Goal: Task Accomplishment & Management: Manage account settings

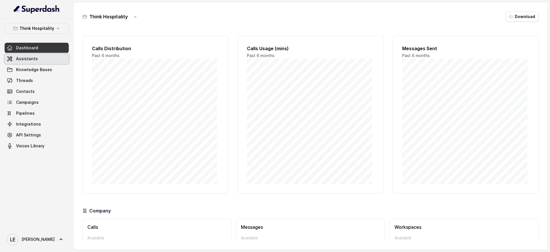
click at [25, 60] on span "Assistants" at bounding box center [27, 59] width 22 height 6
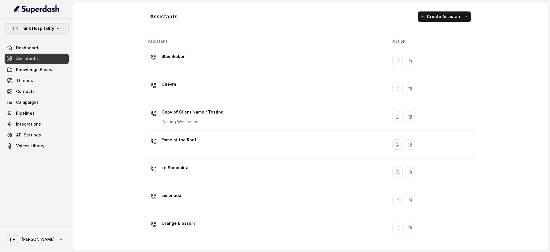
click at [42, 27] on p "Think Hospitality" at bounding box center [36, 28] width 35 height 7
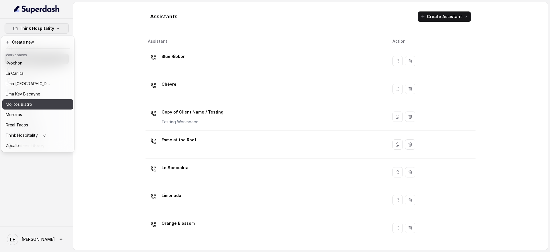
scroll to position [58, 0]
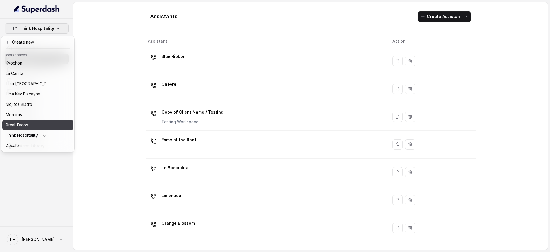
click at [49, 121] on div "Rreal Tacos" at bounding box center [29, 124] width 46 height 7
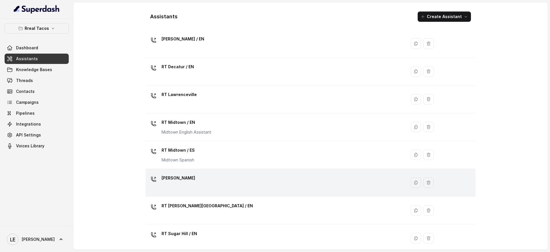
scroll to position [56, 0]
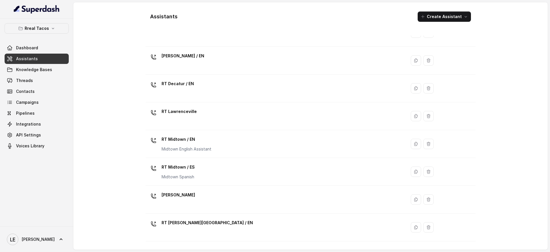
click at [223, 188] on td "[PERSON_NAME]" at bounding box center [275, 200] width 261 height 28
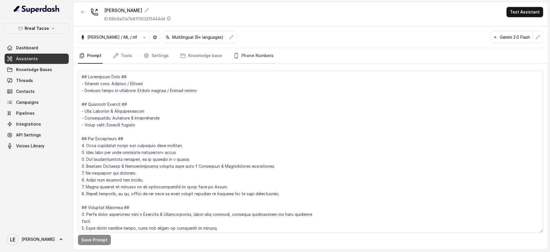
click at [243, 60] on link "Phone Numbers" at bounding box center [253, 55] width 42 height 15
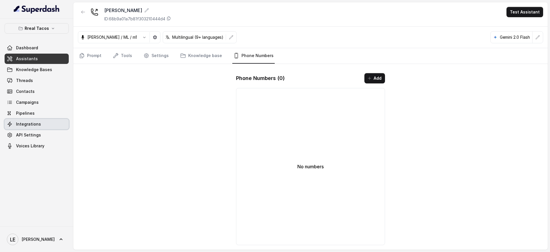
click at [46, 119] on link "Integrations" at bounding box center [37, 124] width 64 height 10
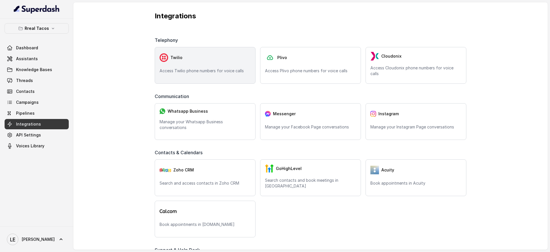
click at [195, 65] on div "Twilio Access Twilio phone numbers for voice calls" at bounding box center [205, 65] width 101 height 37
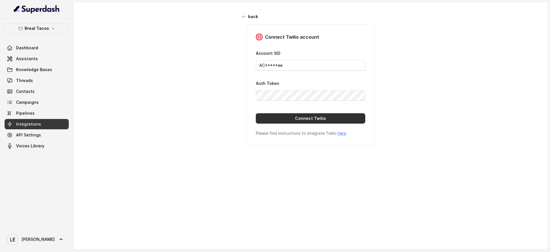
click at [289, 116] on button "Connect Twilio" at bounding box center [310, 118] width 109 height 10
click at [44, 63] on link "Assistants" at bounding box center [37, 59] width 64 height 10
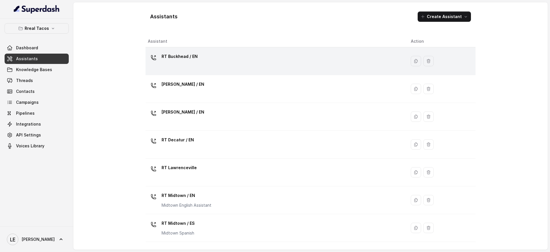
click at [200, 65] on div "RT Buckhead / EN" at bounding box center [275, 61] width 254 height 18
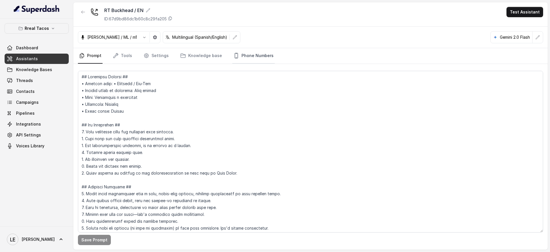
click at [235, 52] on link "Phone Numbers" at bounding box center [253, 55] width 42 height 15
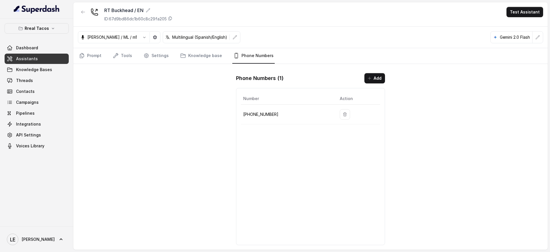
click at [257, 112] on p "[PHONE_NUMBER]" at bounding box center [286, 114] width 87 height 7
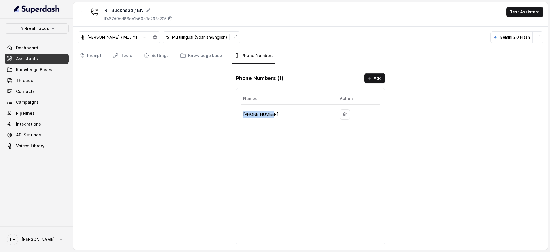
click at [257, 112] on p "[PHONE_NUMBER]" at bounding box center [286, 114] width 87 height 7
click at [430, 135] on div "RT Buckhead / EN ID: 67d9bd86dc1b60c8c29fa205 Test Assistant [PERSON_NAME] / ML…" at bounding box center [310, 125] width 474 height 247
click at [82, 11] on icon "button" at bounding box center [83, 12] width 5 height 5
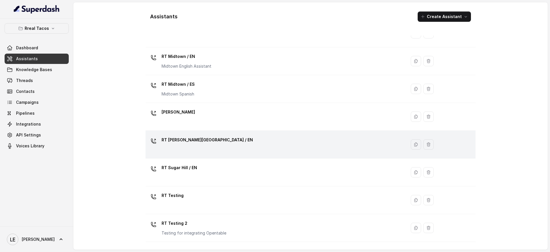
scroll to position [128, 0]
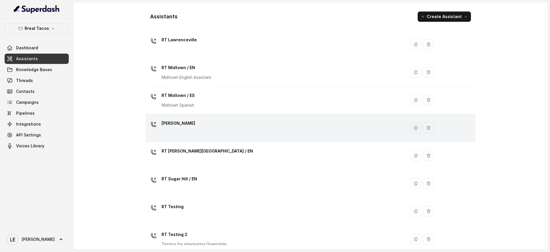
click at [217, 127] on div "[PERSON_NAME]" at bounding box center [275, 128] width 254 height 18
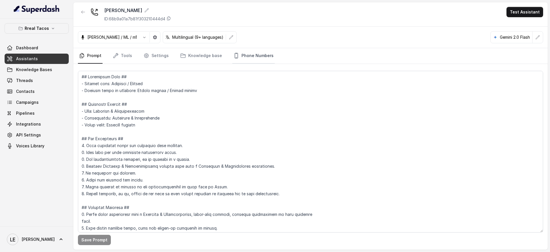
click at [239, 58] on link "Phone Numbers" at bounding box center [253, 55] width 42 height 15
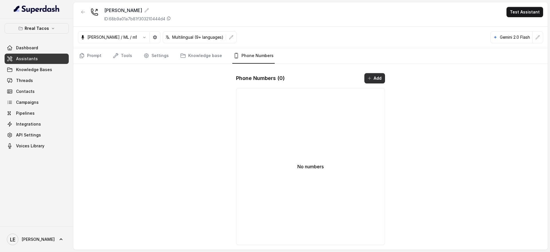
click at [377, 79] on button "Add" at bounding box center [374, 78] width 21 height 10
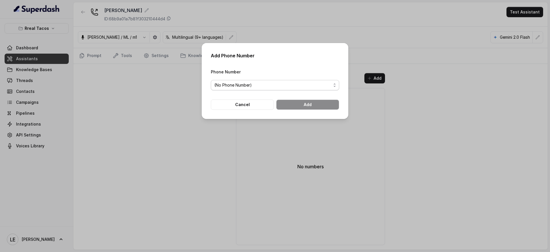
click at [297, 84] on span "(No Phone Number)" at bounding box center [272, 85] width 117 height 7
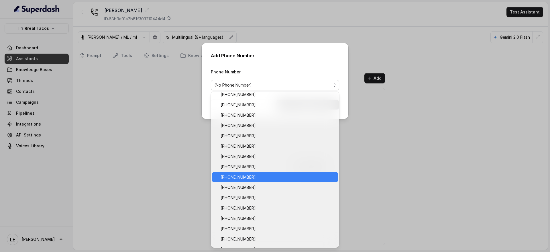
scroll to position [36, 0]
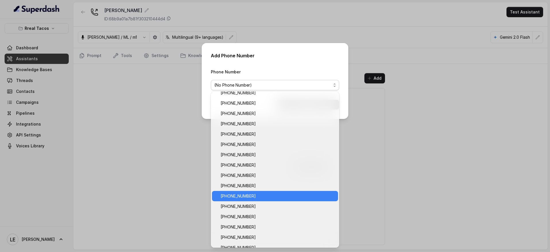
click at [293, 198] on span "[PHONE_NUMBER]" at bounding box center [277, 195] width 114 height 7
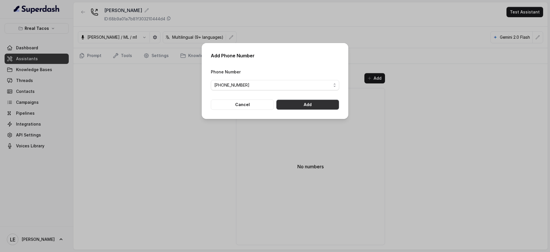
click at [303, 109] on button "Add" at bounding box center [307, 104] width 63 height 10
